Goal: Task Accomplishment & Management: Manage account settings

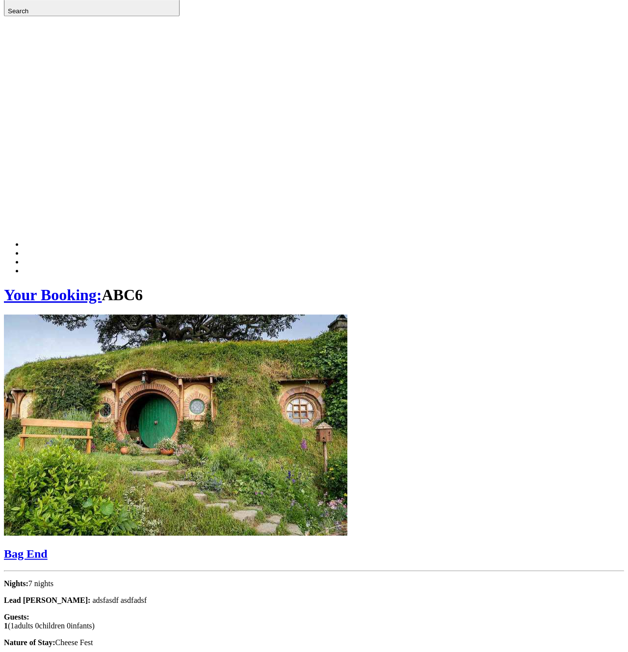
scroll to position [274, 0]
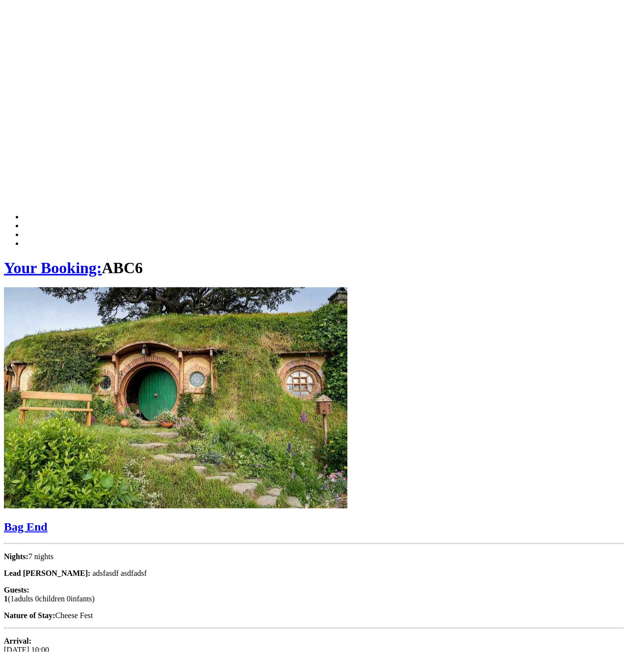
scroll to position [205, 0]
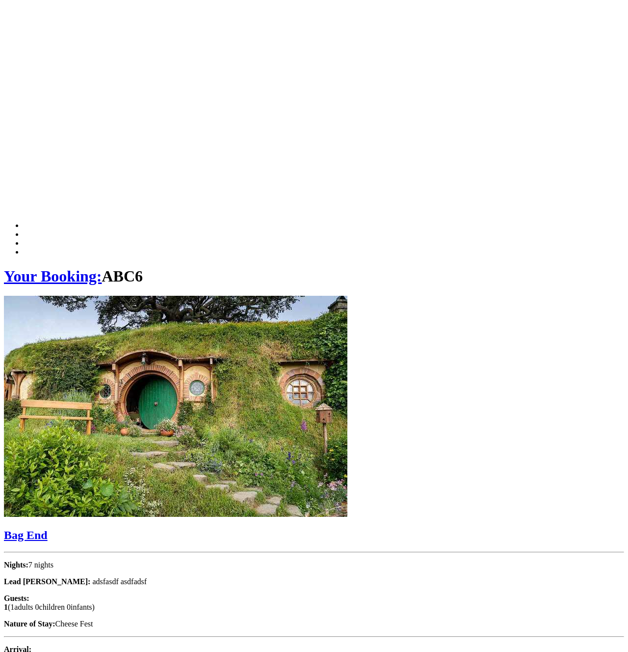
click at [70, 267] on link "Your Booking:" at bounding box center [53, 276] width 98 height 18
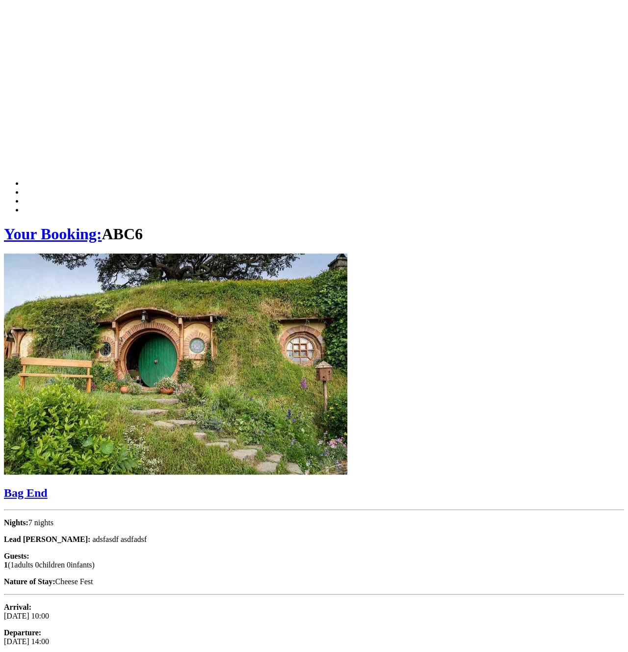
scroll to position [250, 0]
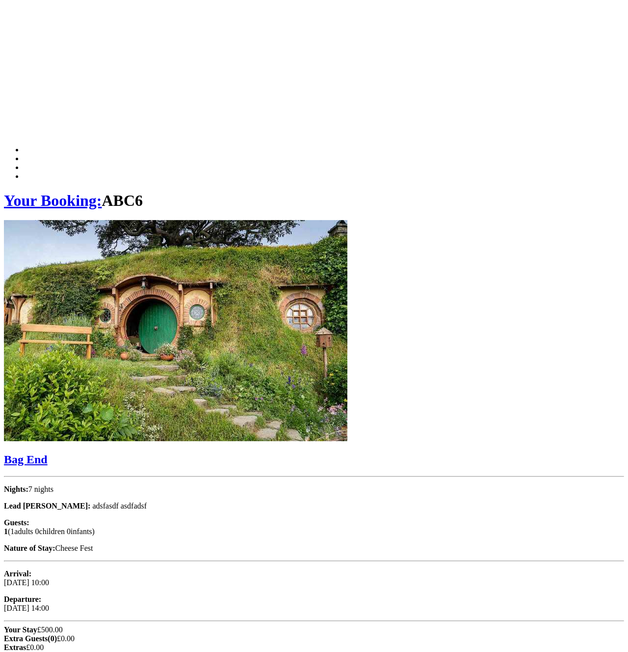
scroll to position [205, 0]
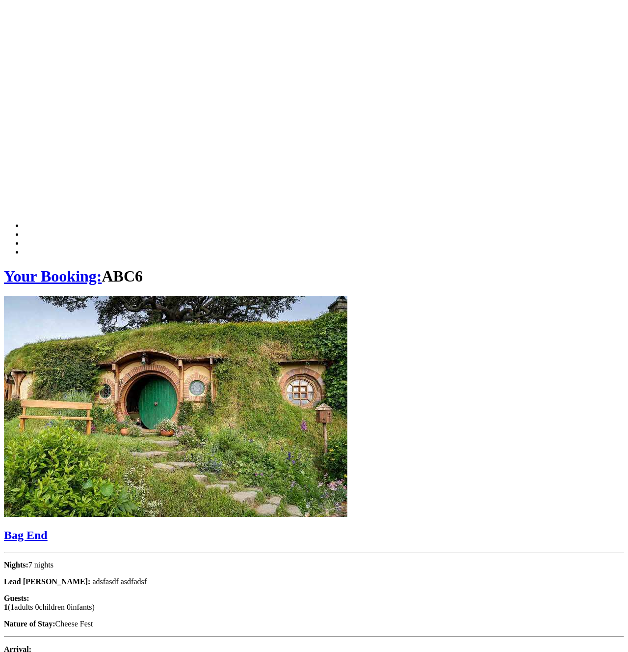
type input "2"
type input "3"
type input "4"
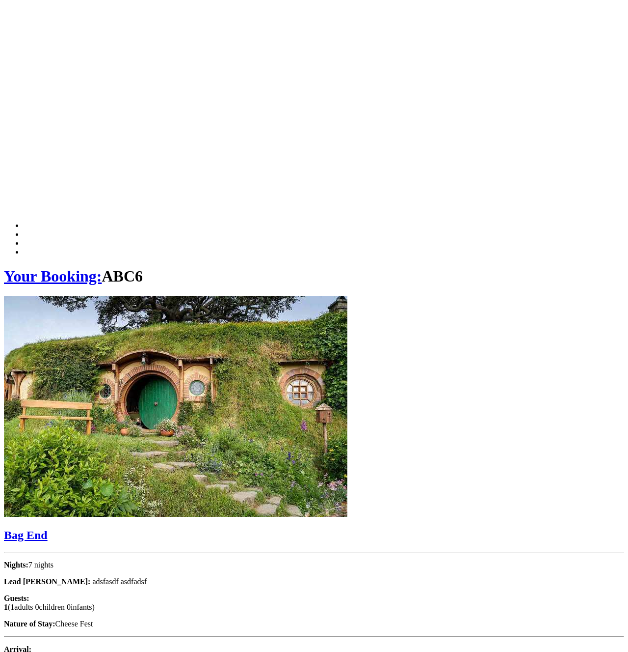
type input "4"
type input "5"
type input "6"
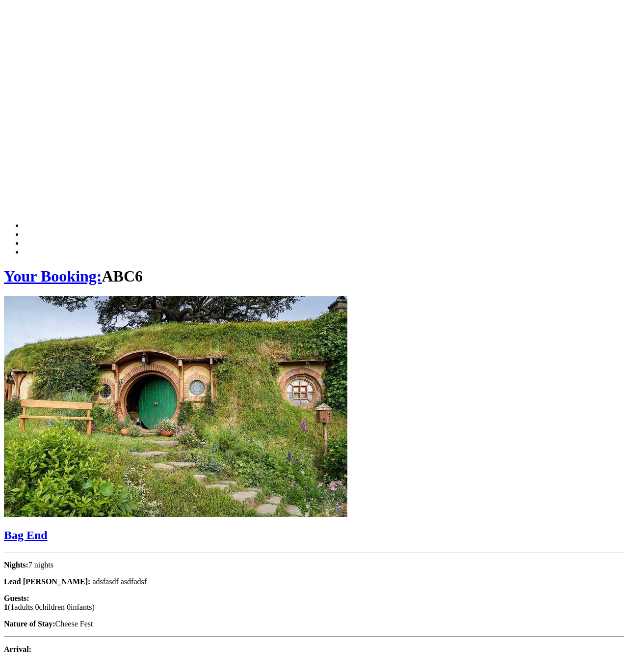
type input "7"
type input "8"
type input "9"
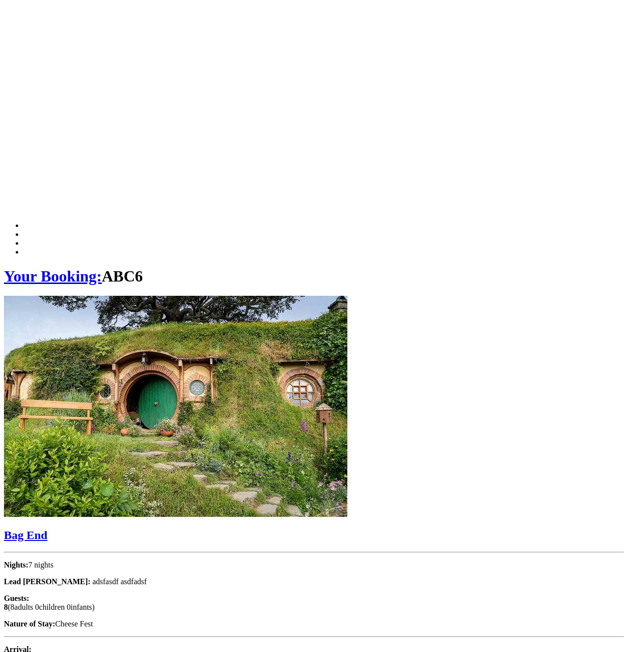
type input "9"
type input "10"
type input "11"
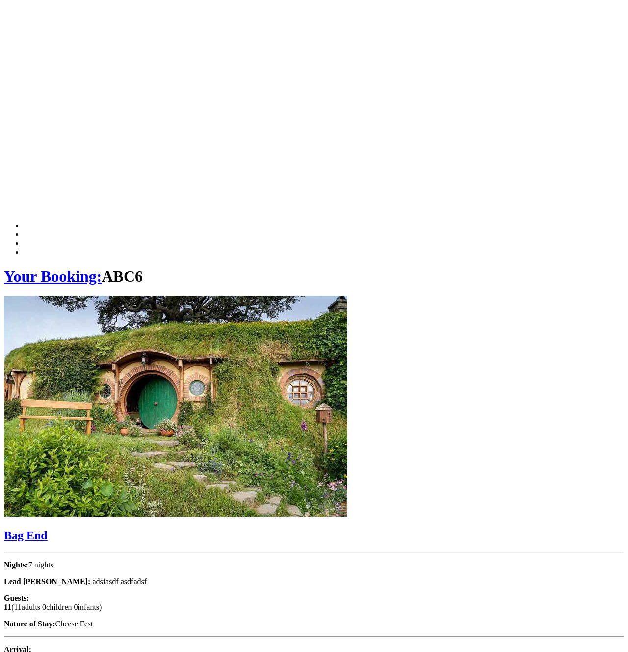
drag, startPoint x: 259, startPoint y: 249, endPoint x: 521, endPoint y: 261, distance: 262.5
type input "11"
